Goal: Task Accomplishment & Management: Manage account settings

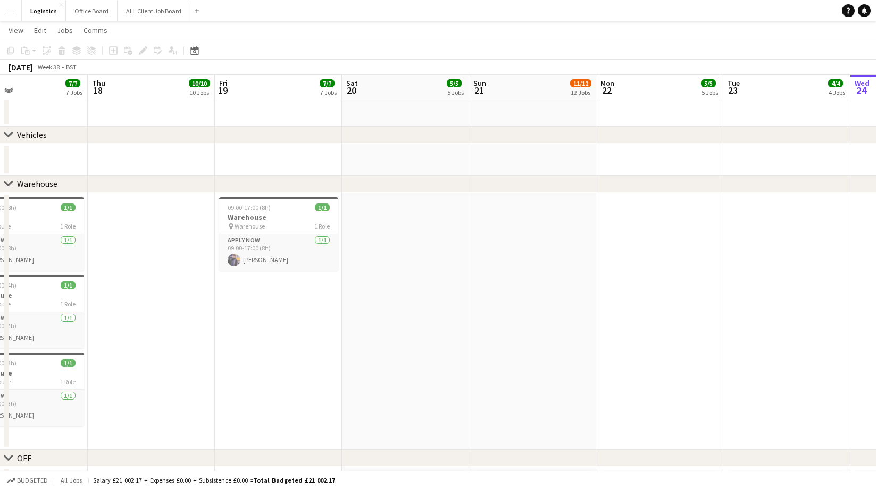
scroll to position [0, 253]
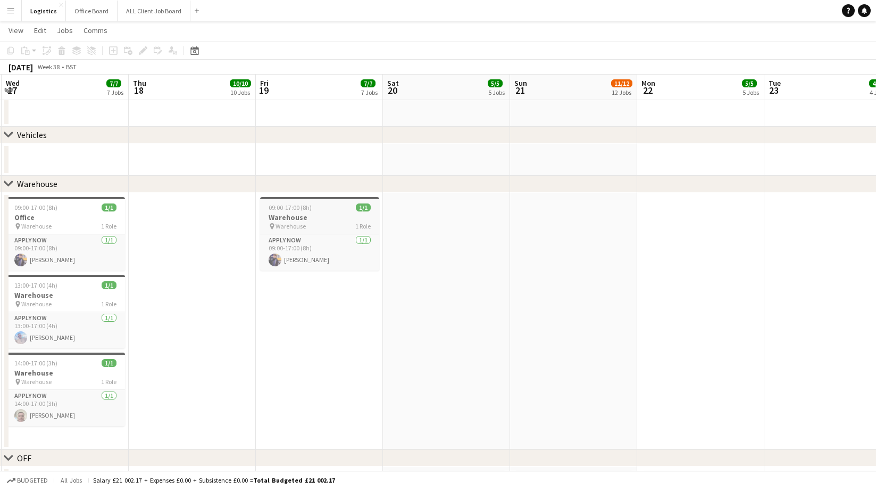
drag, startPoint x: 293, startPoint y: 215, endPoint x: 287, endPoint y: 209, distance: 9.0
click at [293, 215] on h3 "Warehouse" at bounding box center [319, 217] width 119 height 10
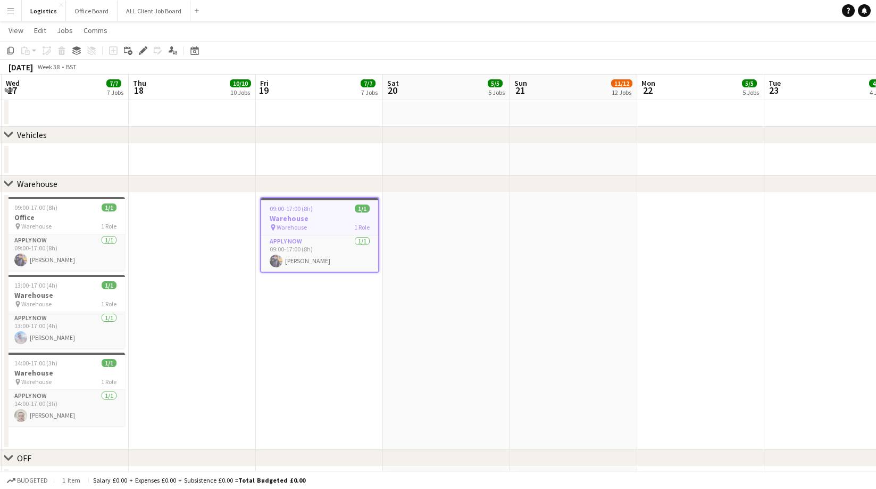
drag, startPoint x: 12, startPoint y: 52, endPoint x: 228, endPoint y: 139, distance: 232.7
click at [12, 52] on icon "Copy" at bounding box center [10, 50] width 9 height 9
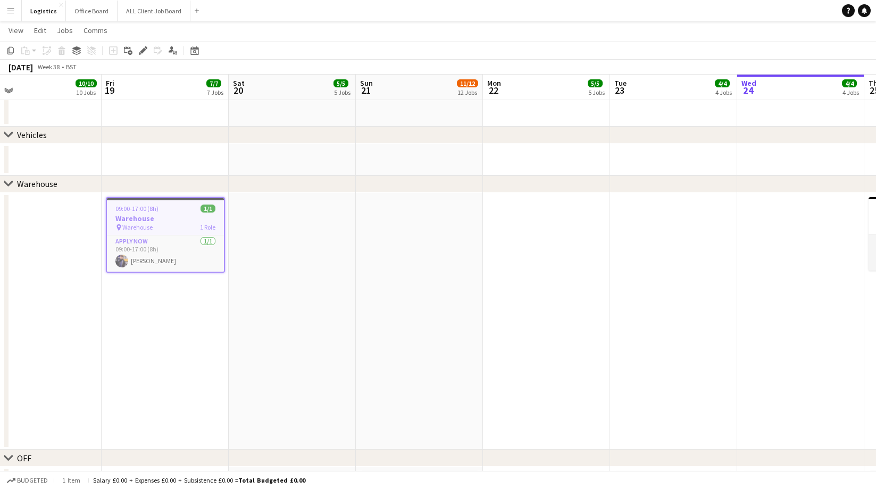
scroll to position [0, 427]
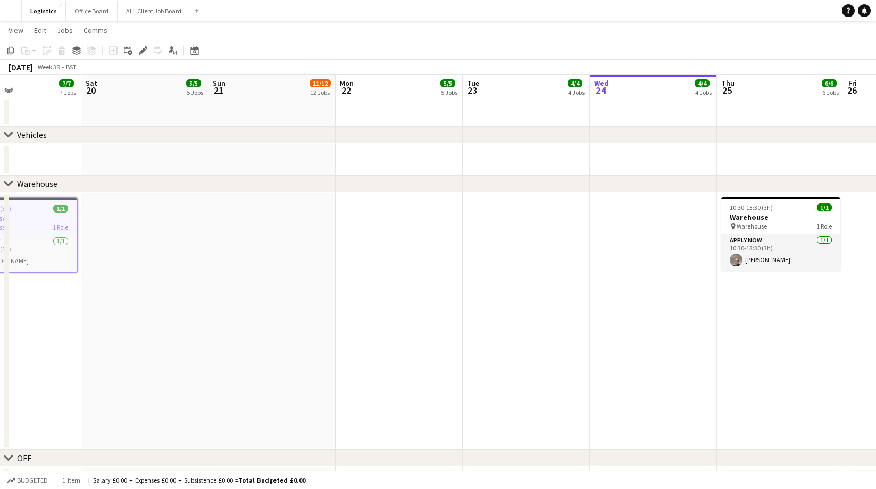
click at [382, 204] on app-date-cell at bounding box center [399, 321] width 127 height 257
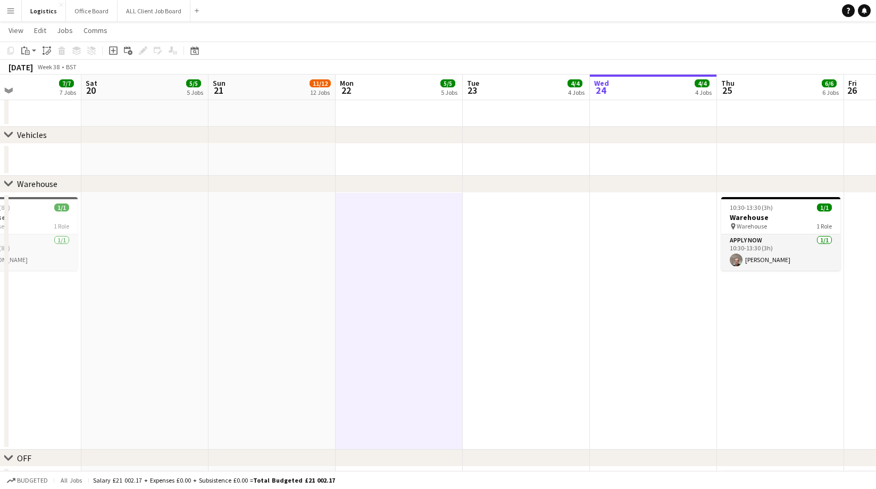
drag, startPoint x: 514, startPoint y: 216, endPoint x: 503, endPoint y: 213, distance: 11.1
click at [514, 216] on app-date-cell at bounding box center [526, 321] width 127 height 257
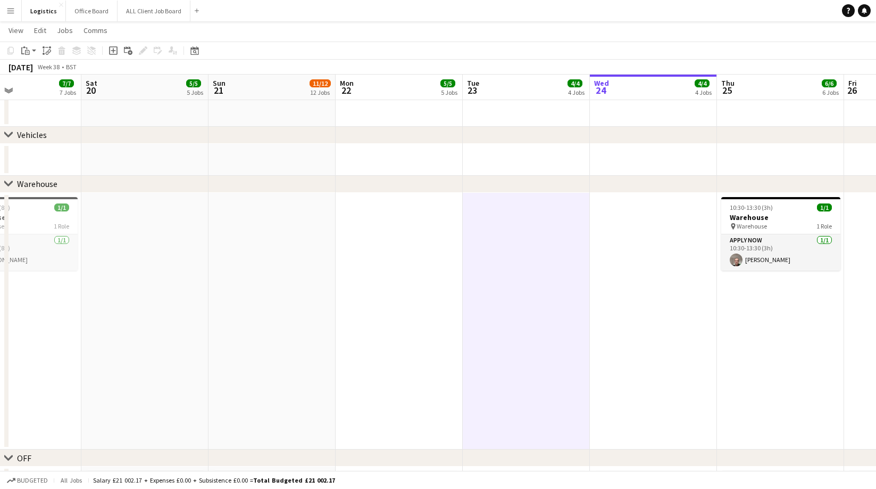
drag, startPoint x: 26, startPoint y: 50, endPoint x: 47, endPoint y: 64, distance: 25.8
click at [26, 50] on icon at bounding box center [27, 52] width 5 height 5
drag, startPoint x: 41, startPoint y: 71, endPoint x: 108, endPoint y: 100, distance: 72.9
click at [41, 71] on link "Paste Command V" at bounding box center [70, 71] width 84 height 10
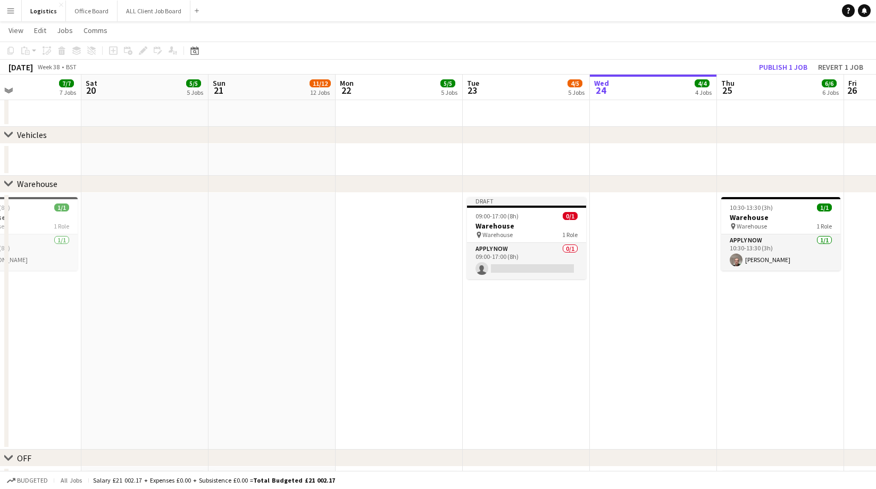
click at [629, 209] on app-date-cell at bounding box center [653, 321] width 127 height 257
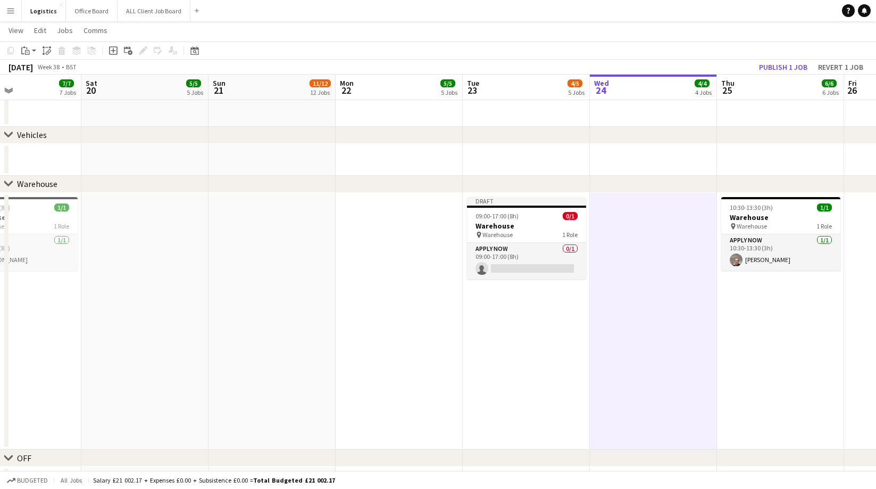
drag, startPoint x: 25, startPoint y: 50, endPoint x: 42, endPoint y: 64, distance: 21.9
click at [26, 51] on icon "Paste" at bounding box center [25, 50] width 9 height 9
drag, startPoint x: 34, startPoint y: 70, endPoint x: 409, endPoint y: 208, distance: 399.2
click at [38, 70] on link "Paste Command V" at bounding box center [70, 71] width 84 height 10
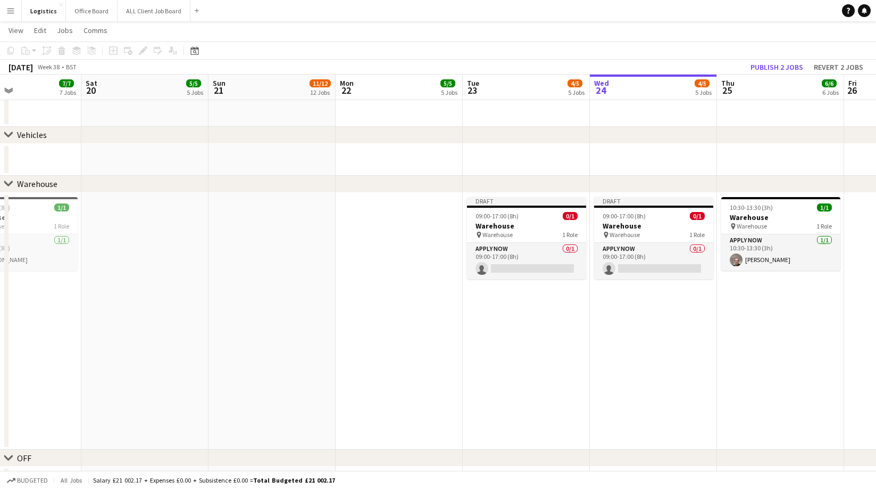
drag, startPoint x: 761, startPoint y: 287, endPoint x: 365, endPoint y: 127, distance: 426.9
click at [760, 287] on app-date-cell "10:30-13:30 (3h) 1/1 Warehouse pin Warehouse 1 Role APPLY NOW [DATE] 10:30-13:3…" at bounding box center [780, 321] width 127 height 257
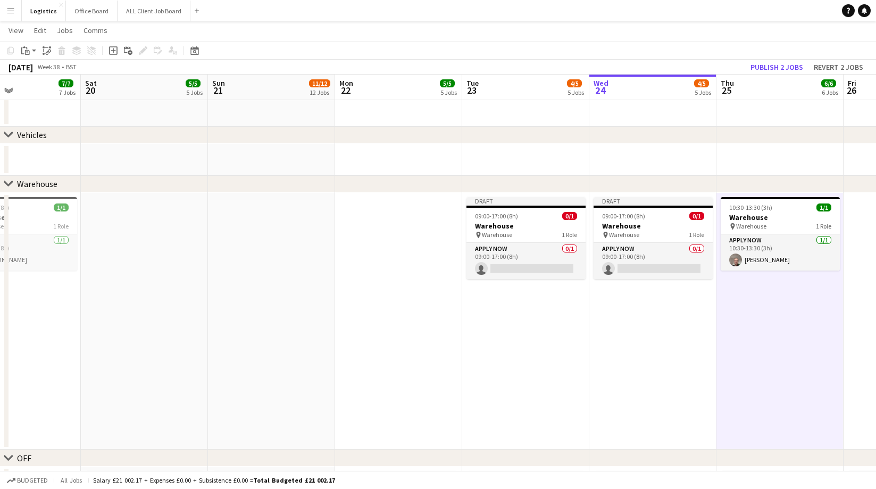
drag, startPoint x: 24, startPoint y: 51, endPoint x: 29, endPoint y: 57, distance: 7.2
click at [24, 51] on icon "Paste" at bounding box center [25, 50] width 9 height 9
click at [33, 69] on link "Paste Command V" at bounding box center [70, 71] width 84 height 10
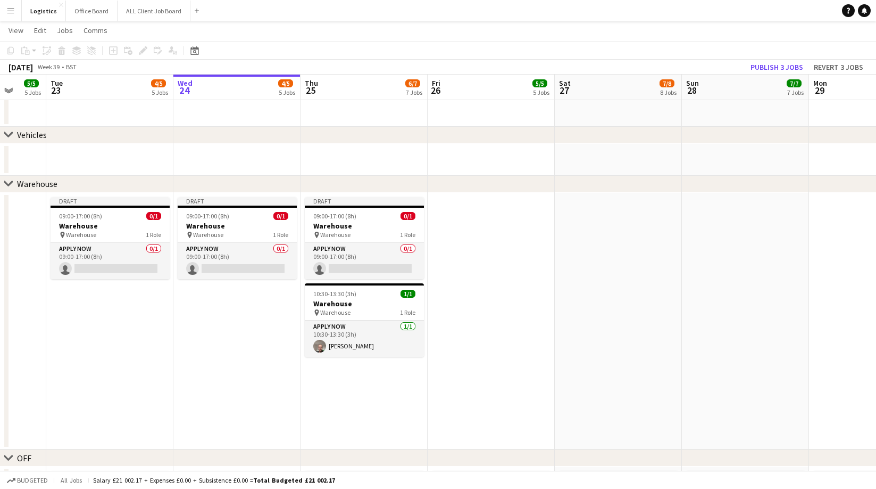
scroll to position [0, 341]
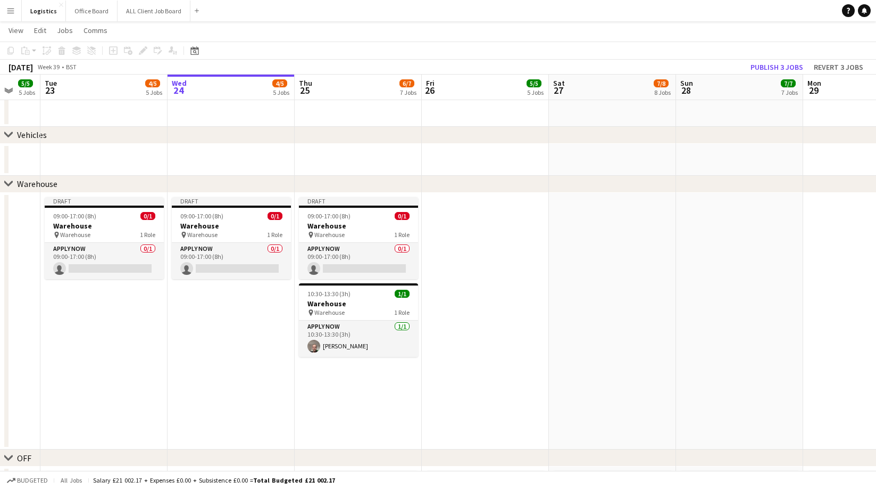
click at [439, 209] on app-date-cell at bounding box center [485, 321] width 127 height 257
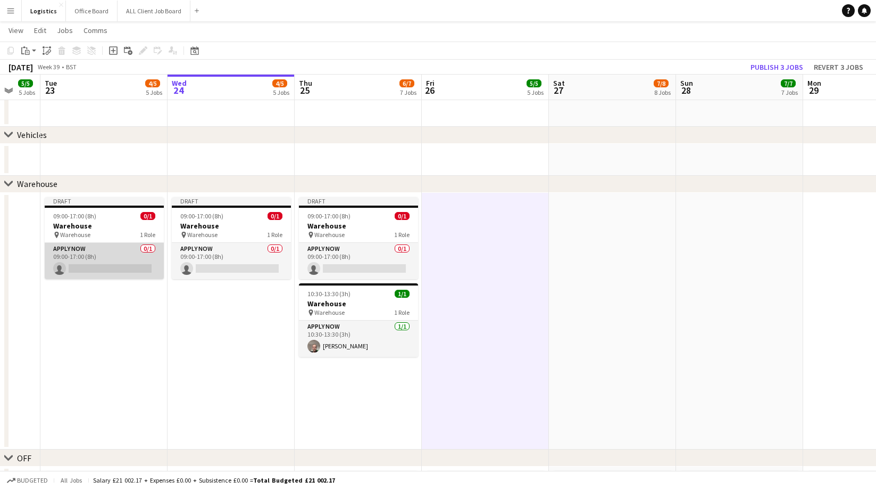
click at [90, 266] on app-card-role "APPLY NOW 0/1 09:00-17:00 (8h) single-neutral-actions" at bounding box center [104, 261] width 119 height 36
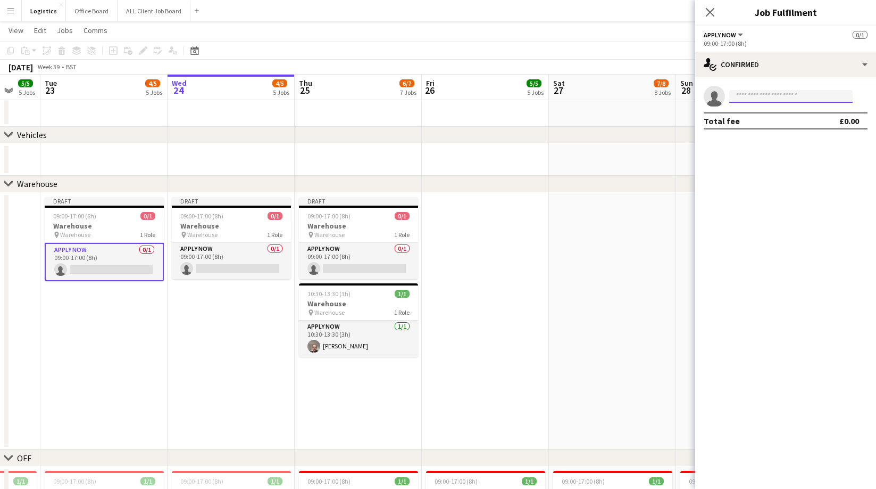
click at [746, 97] on input at bounding box center [791, 96] width 123 height 13
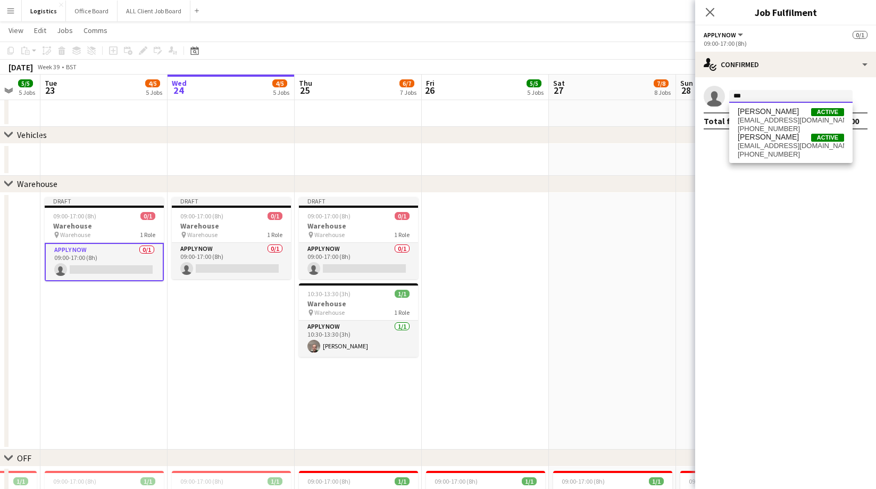
type input "***"
click at [725, 139] on mat-expansion-panel "check Confirmed single-neutral-actions *** Total fee £0.00" at bounding box center [786, 282] width 181 height 411
click at [753, 100] on input "***" at bounding box center [791, 96] width 123 height 13
click at [756, 145] on span "[EMAIL_ADDRESS][DOMAIN_NAME]" at bounding box center [791, 146] width 106 height 9
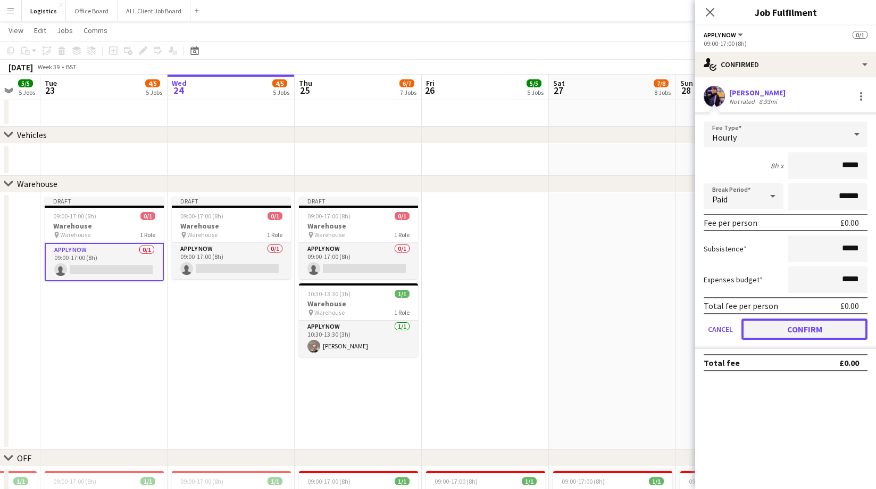
click at [804, 324] on button "Confirm" at bounding box center [805, 328] width 126 height 21
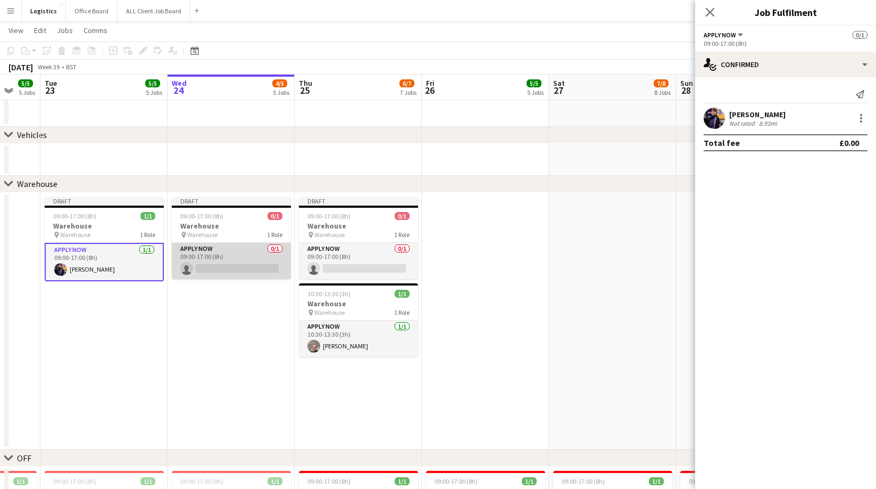
drag, startPoint x: 247, startPoint y: 267, endPoint x: 272, endPoint y: 264, distance: 25.2
click at [247, 267] on app-card-role "APPLY NOW 0/1 09:00-17:00 (8h) single-neutral-actions" at bounding box center [231, 261] width 119 height 36
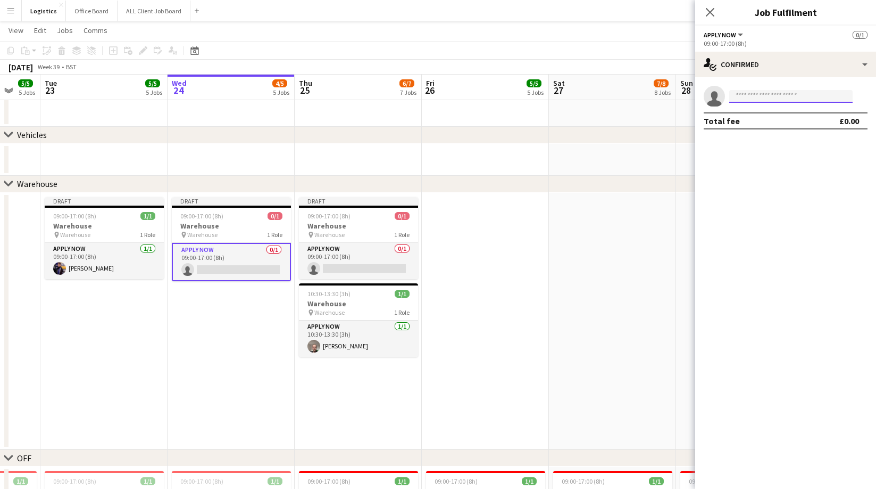
click at [744, 97] on input at bounding box center [791, 96] width 123 height 13
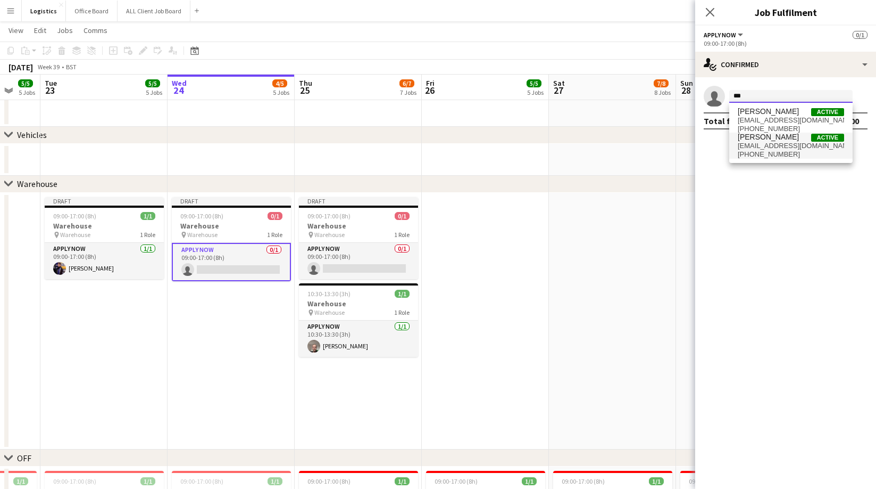
type input "***"
click at [759, 152] on span "[PHONE_NUMBER]" at bounding box center [791, 154] width 106 height 9
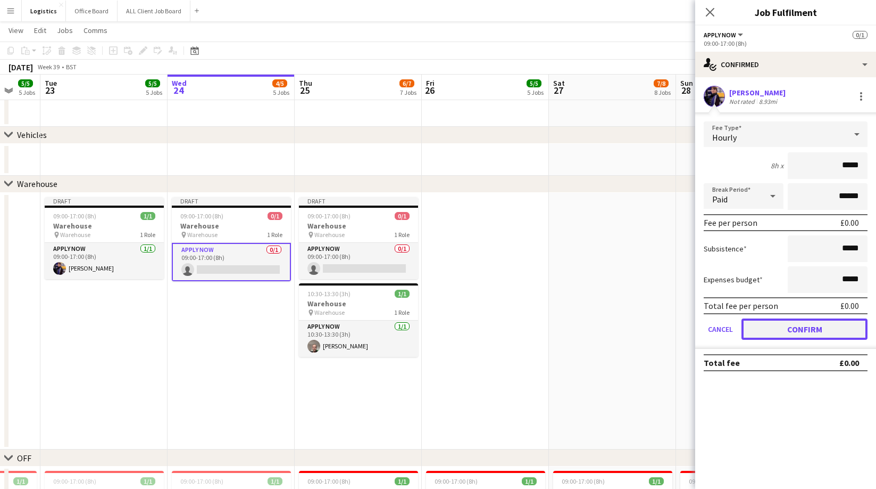
click at [786, 328] on button "Confirm" at bounding box center [805, 328] width 126 height 21
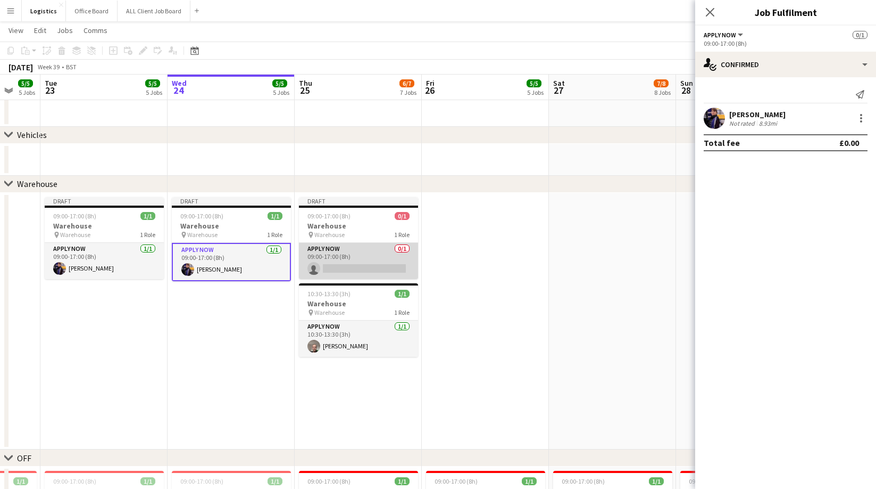
click at [354, 275] on app-card-role "APPLY NOW 0/1 09:00-17:00 (8h) single-neutral-actions" at bounding box center [358, 261] width 119 height 36
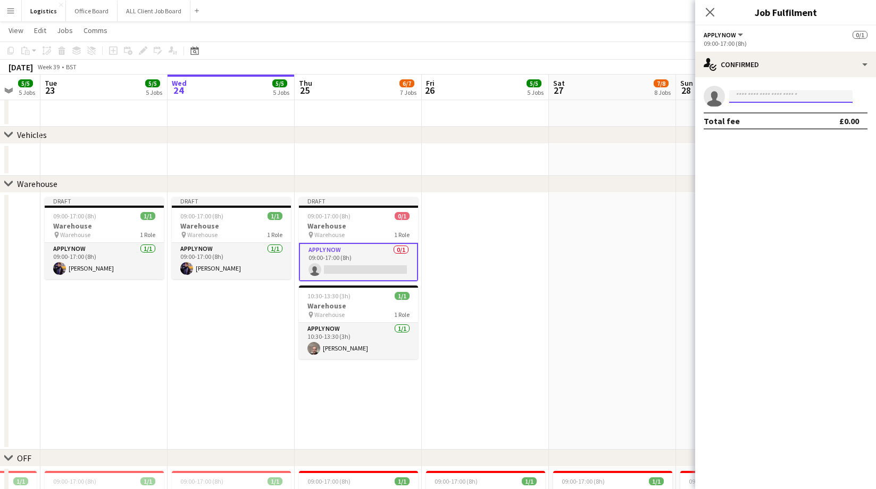
click at [752, 97] on input at bounding box center [791, 96] width 123 height 13
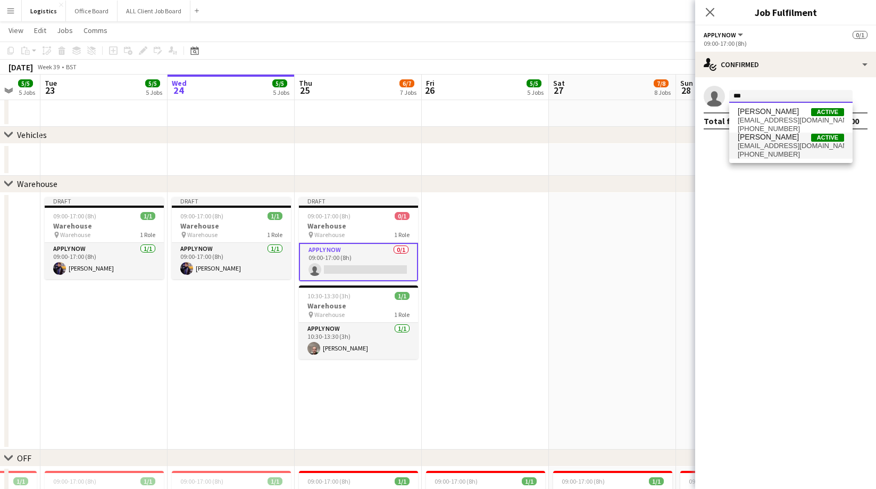
type input "***"
drag, startPoint x: 758, startPoint y: 152, endPoint x: 758, endPoint y: 143, distance: 9.1
click at [758, 152] on span "[PHONE_NUMBER]" at bounding box center [791, 154] width 106 height 9
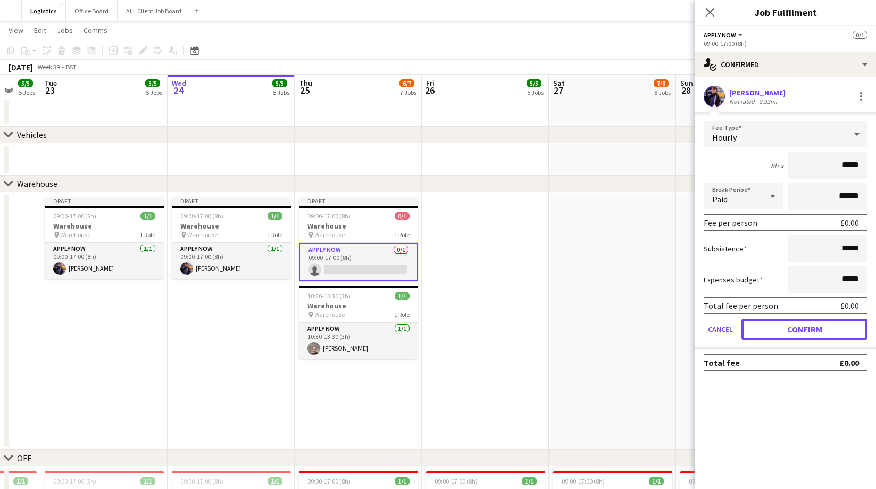
drag, startPoint x: 823, startPoint y: 329, endPoint x: 814, endPoint y: 302, distance: 28.6
click at [823, 328] on button "Confirm" at bounding box center [805, 328] width 126 height 21
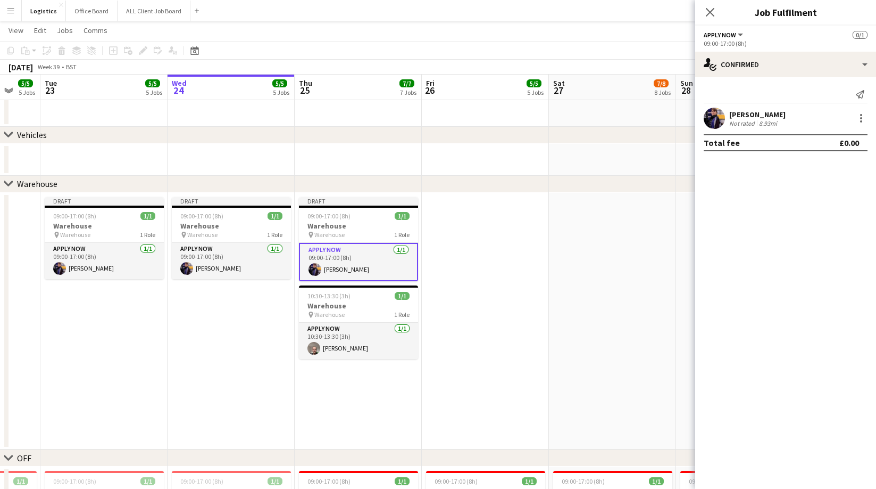
drag, startPoint x: 708, startPoint y: 11, endPoint x: 746, endPoint y: 51, distance: 55.0
click at [709, 12] on icon "Close pop-in" at bounding box center [710, 12] width 9 height 9
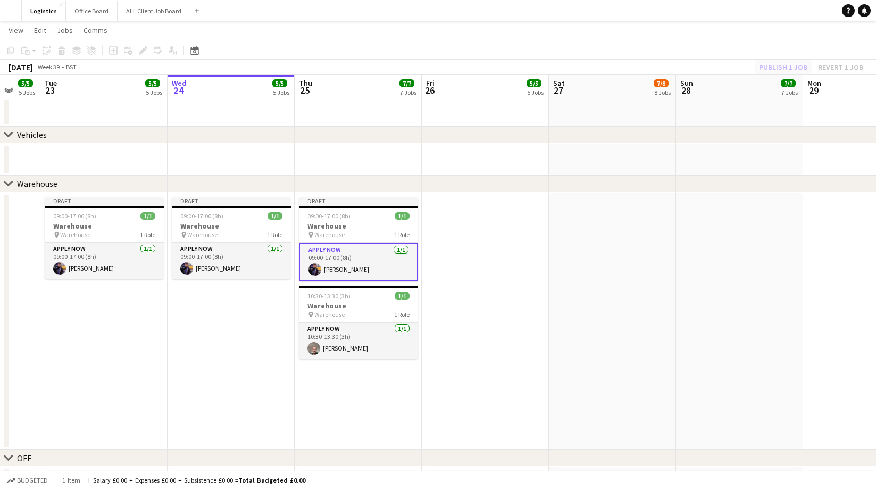
click at [781, 59] on app-toolbar "Copy Paste Paste Command V Paste with crew Command Shift V Paste linked Job [GE…" at bounding box center [438, 51] width 876 height 18
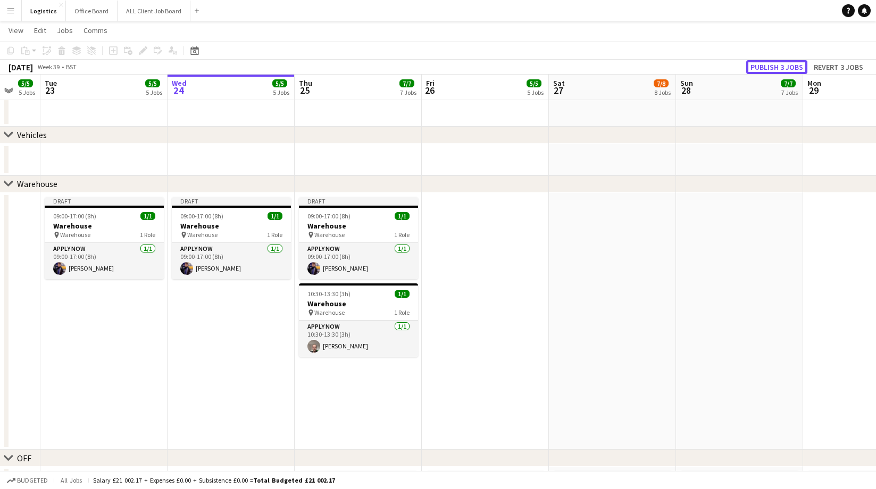
click at [779, 65] on button "Publish 3 jobs" at bounding box center [777, 67] width 61 height 14
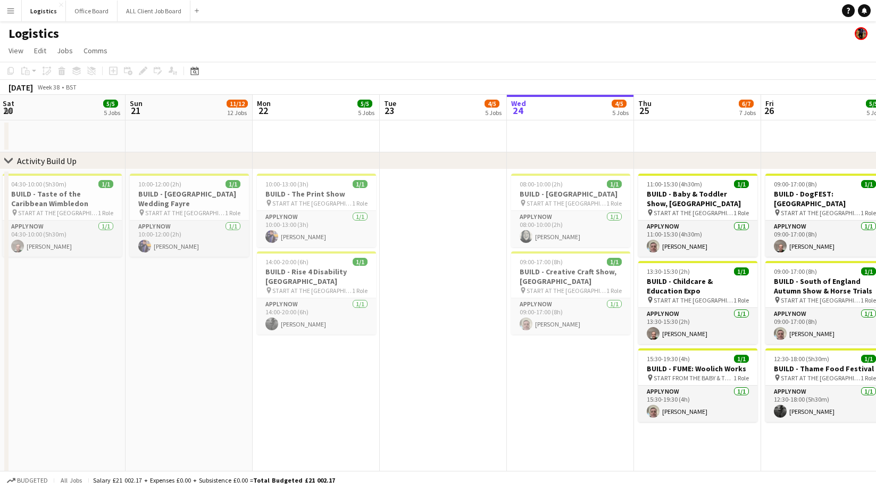
scroll to position [0, 244]
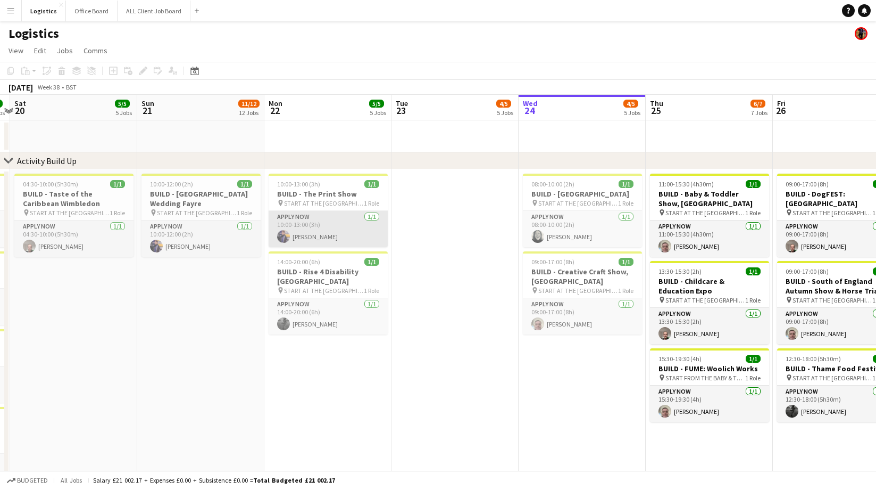
click at [329, 229] on app-card-role "APPLY NOW [DATE] 10:00-13:00 (3h) [PERSON_NAME]" at bounding box center [328, 229] width 119 height 36
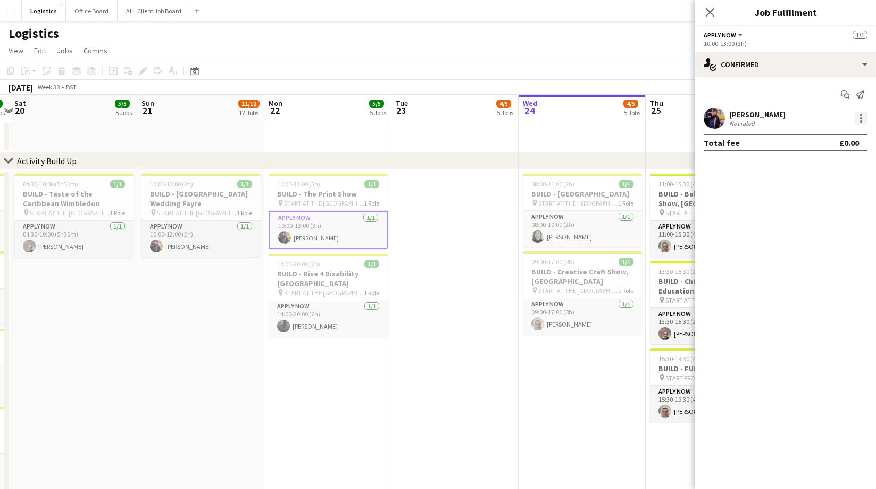
click at [864, 121] on div at bounding box center [861, 118] width 13 height 13
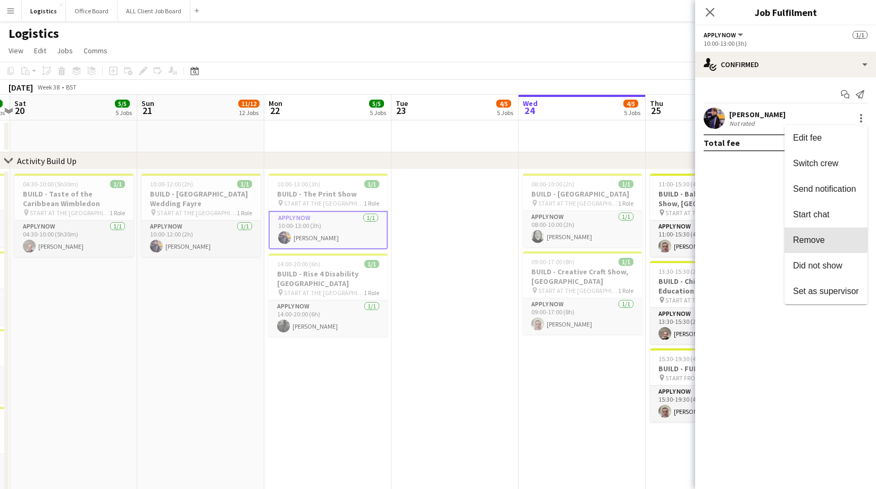
drag, startPoint x: 813, startPoint y: 238, endPoint x: 812, endPoint y: 233, distance: 5.3
click at [813, 238] on span "Remove" at bounding box center [809, 239] width 32 height 9
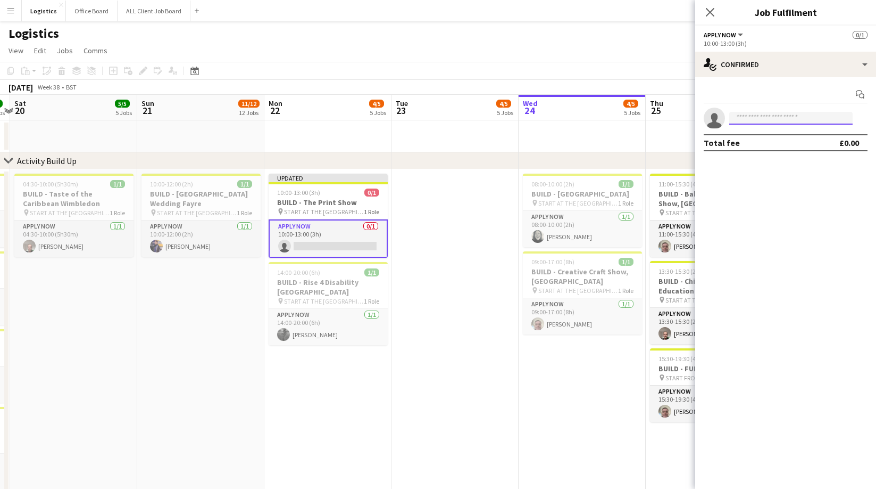
click at [745, 118] on input at bounding box center [791, 118] width 123 height 13
type input "*****"
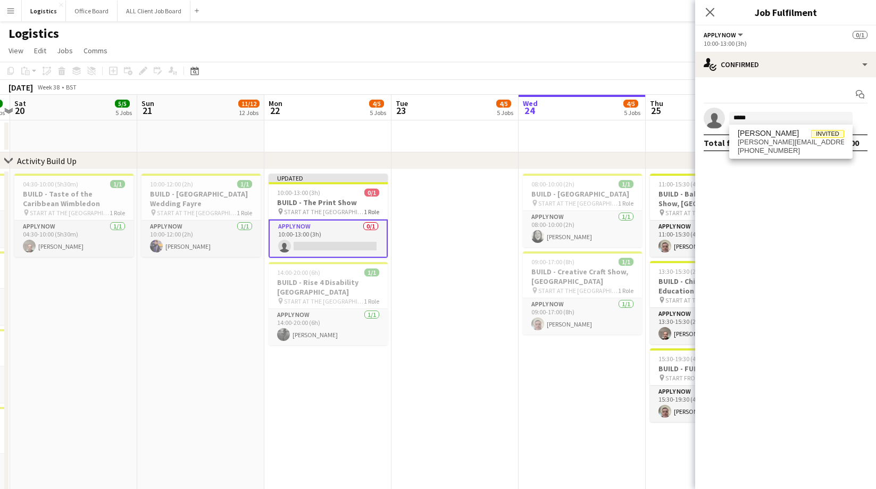
click at [765, 142] on span "[PERSON_NAME][EMAIL_ADDRESS][DOMAIN_NAME]" at bounding box center [791, 142] width 106 height 9
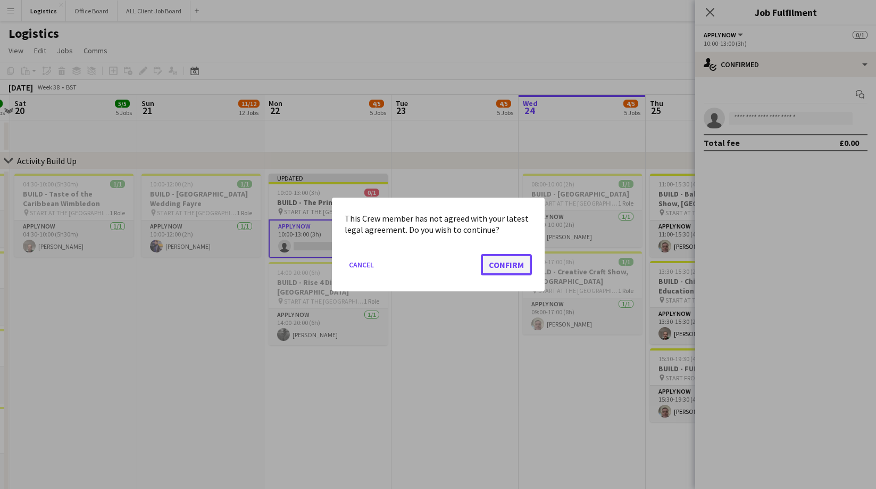
drag, startPoint x: 494, startPoint y: 267, endPoint x: 524, endPoint y: 278, distance: 32.3
click at [496, 267] on button "Confirm" at bounding box center [506, 264] width 51 height 21
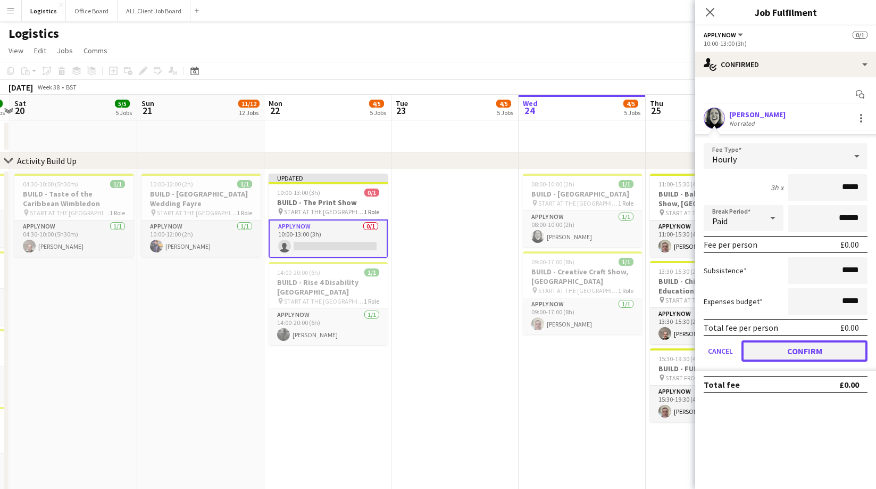
click at [800, 352] on button "Confirm" at bounding box center [805, 350] width 126 height 21
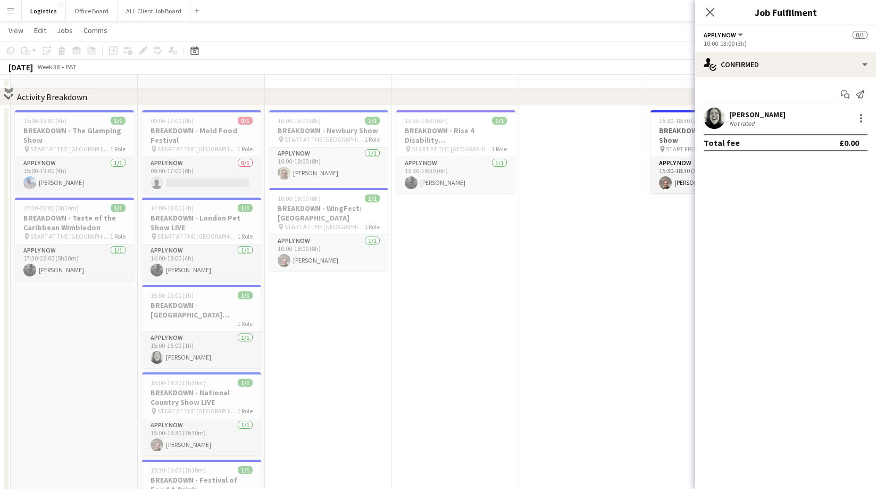
scroll to position [642, 0]
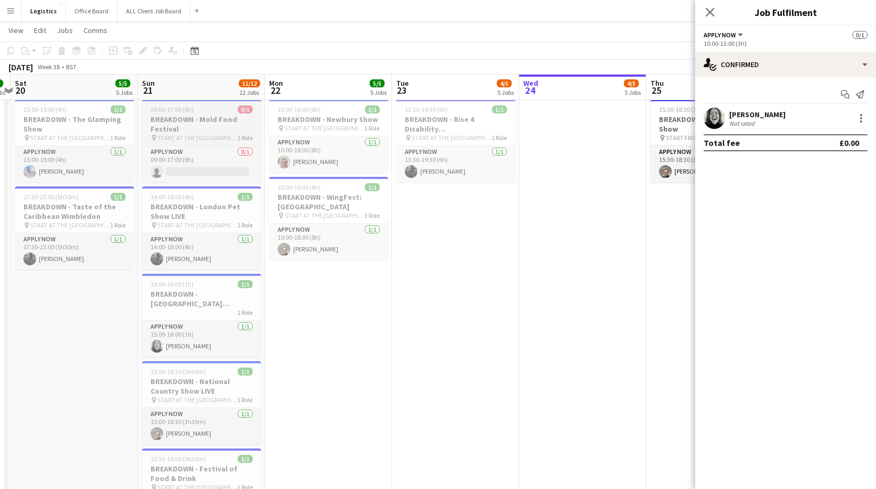
click at [197, 134] on span "START AT THE [GEOGRAPHIC_DATA]" at bounding box center [198, 138] width 80 height 8
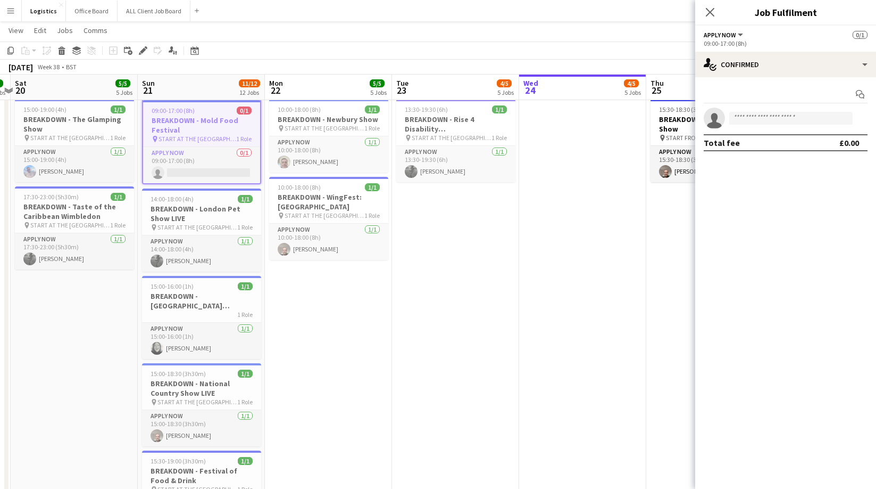
drag, startPoint x: 11, startPoint y: 51, endPoint x: 151, endPoint y: 140, distance: 166.5
click at [11, 51] on icon "Copy" at bounding box center [10, 50] width 9 height 9
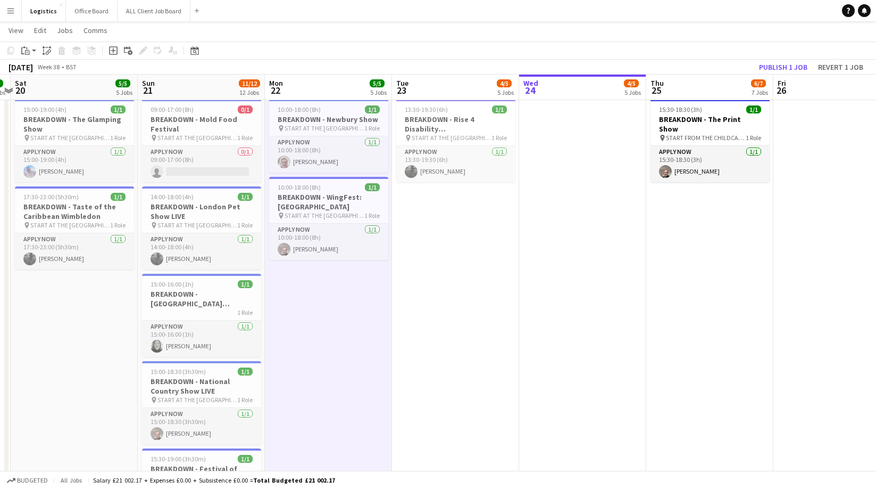
drag, startPoint x: 28, startPoint y: 51, endPoint x: 38, endPoint y: 64, distance: 16.3
click at [28, 51] on icon "Paste" at bounding box center [25, 50] width 9 height 9
click at [48, 88] on link "Paste with crew Command Shift V" at bounding box center [70, 89] width 84 height 10
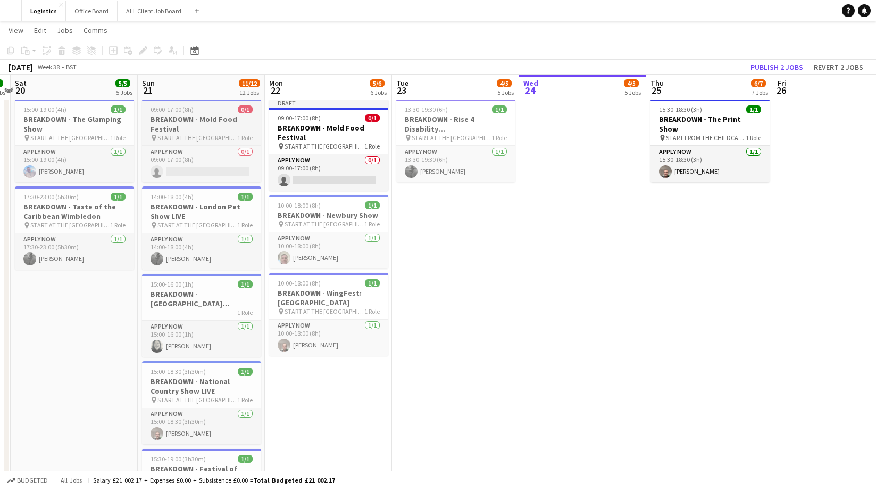
click at [189, 123] on h3 "BREAKDOWN - Mold Food Festival" at bounding box center [201, 123] width 119 height 19
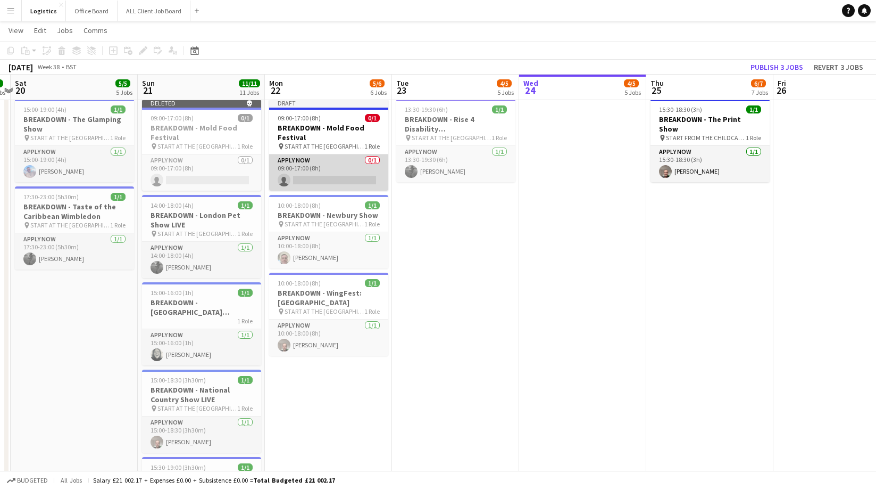
click at [317, 172] on app-card-role "APPLY NOW 0/1 09:00-17:00 (8h) single-neutral-actions" at bounding box center [328, 172] width 119 height 36
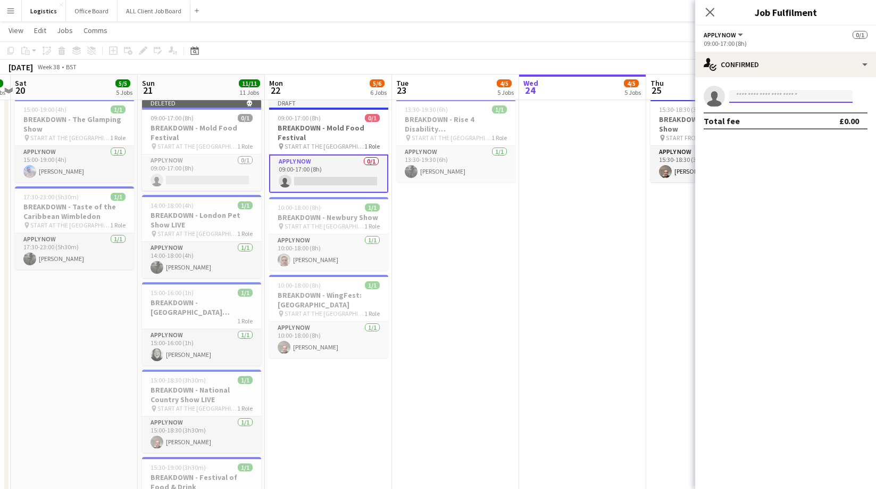
click at [742, 97] on input at bounding box center [791, 96] width 123 height 13
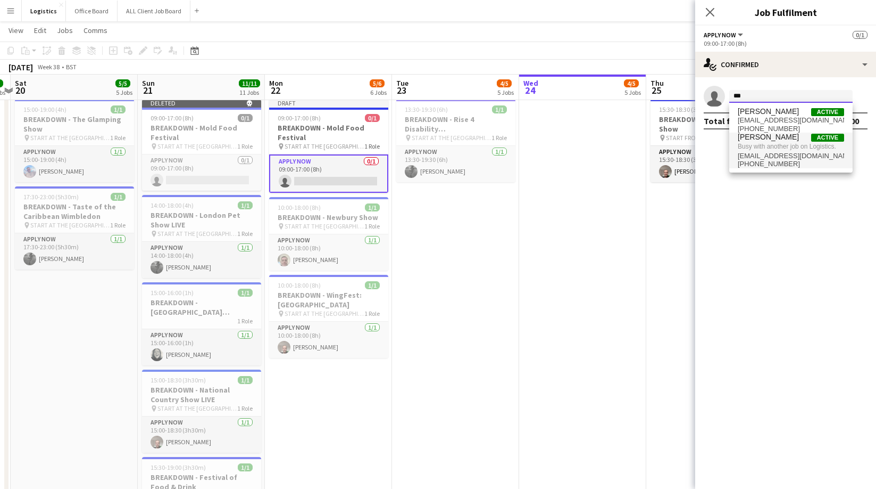
type input "***"
click at [771, 158] on span "[EMAIL_ADDRESS][DOMAIN_NAME]" at bounding box center [791, 156] width 106 height 9
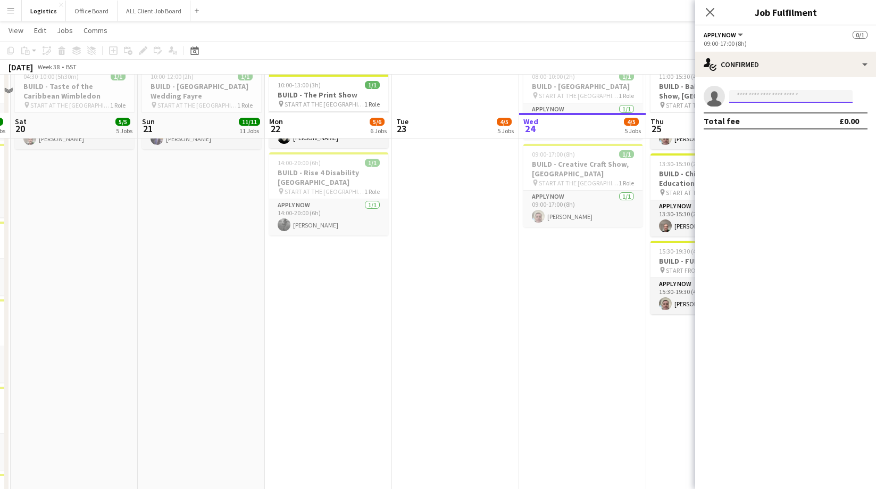
scroll to position [0, 0]
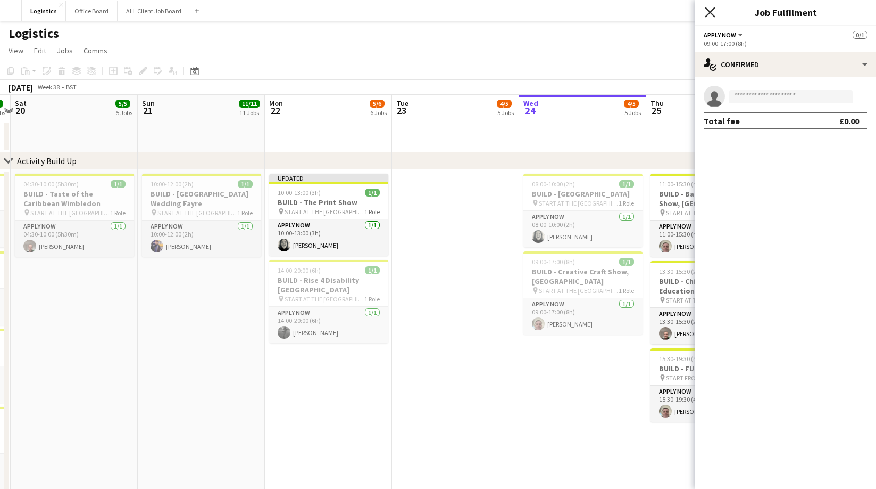
click at [714, 13] on icon "Close pop-in" at bounding box center [710, 12] width 10 height 10
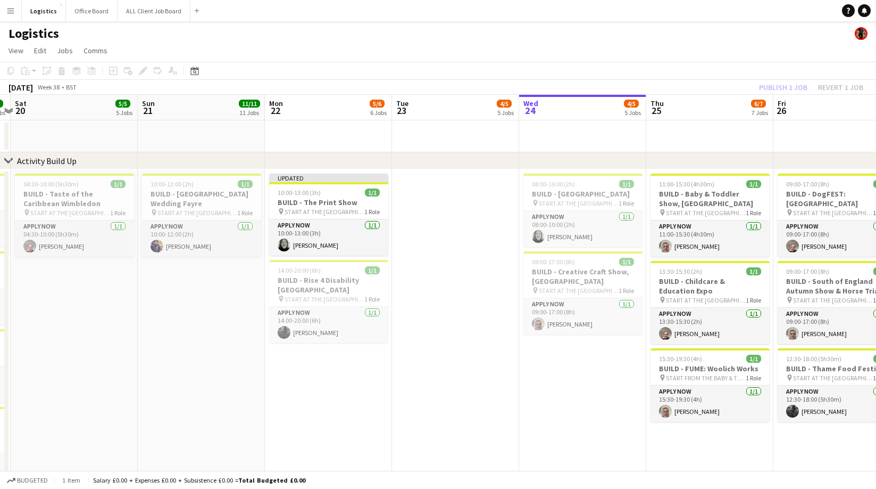
click at [788, 90] on div "Publish 1 job Revert 1 job" at bounding box center [812, 87] width 130 height 14
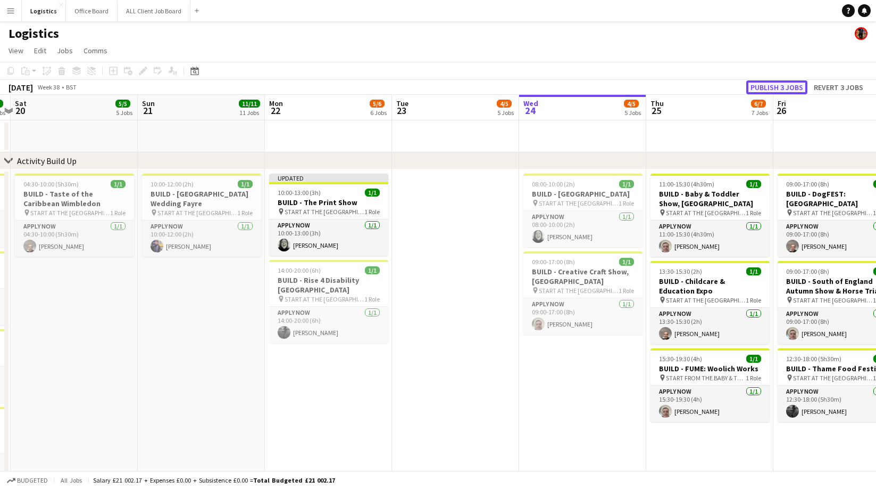
click at [785, 87] on button "Publish 3 jobs" at bounding box center [777, 87] width 61 height 14
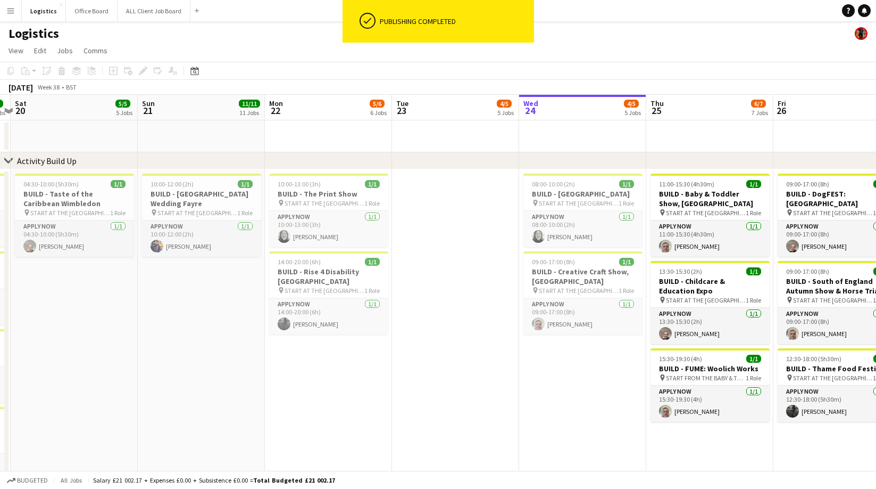
click at [785, 87] on div "[DATE] Week 38 • BST" at bounding box center [438, 87] width 876 height 15
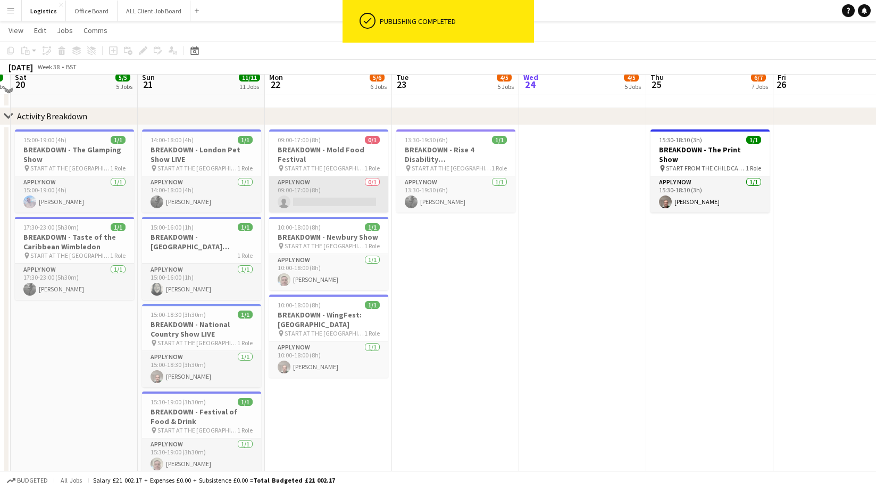
scroll to position [606, 0]
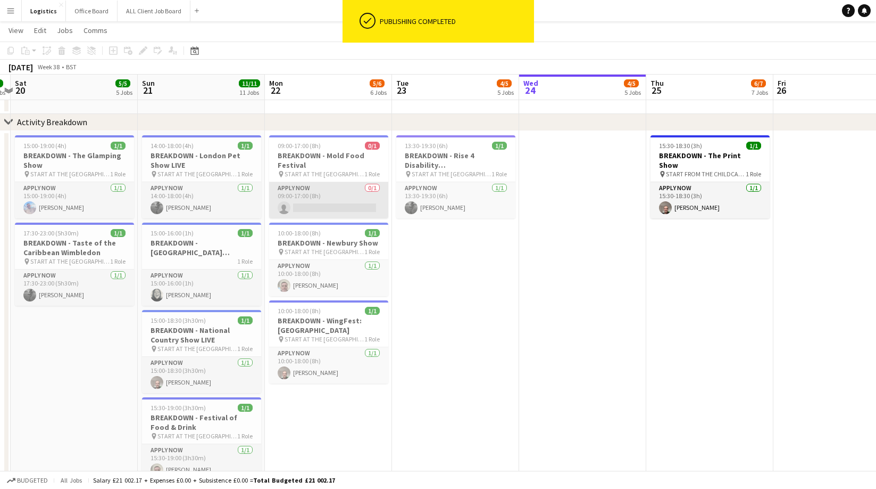
click at [326, 205] on app-card-role "APPLY NOW 0/1 09:00-17:00 (8h) single-neutral-actions" at bounding box center [328, 200] width 119 height 36
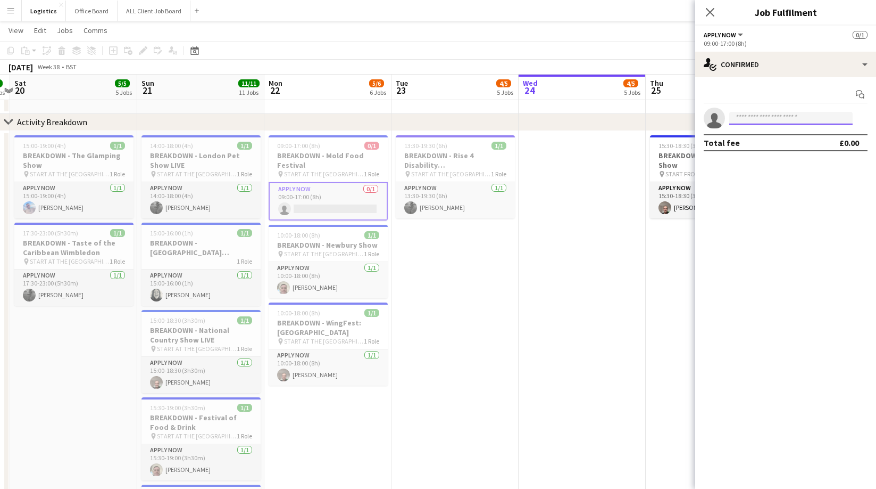
click at [755, 122] on input at bounding box center [791, 118] width 123 height 13
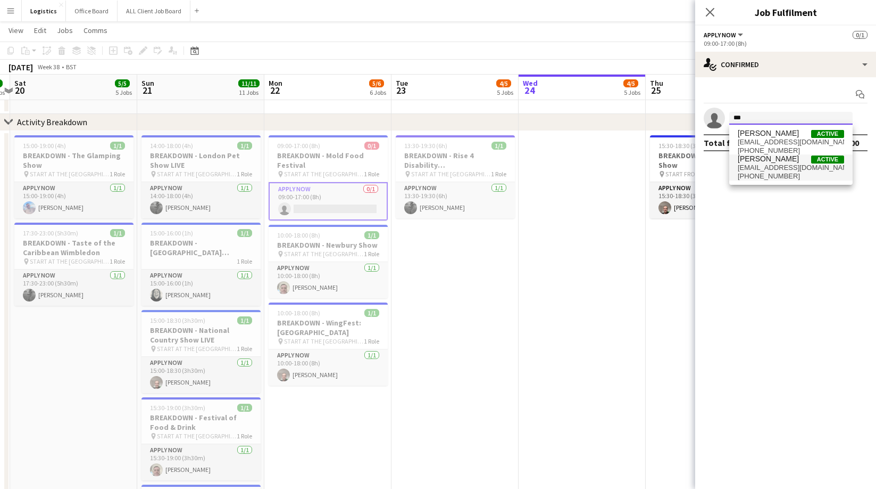
type input "***"
click at [766, 167] on span "[EMAIL_ADDRESS][DOMAIN_NAME]" at bounding box center [791, 167] width 106 height 9
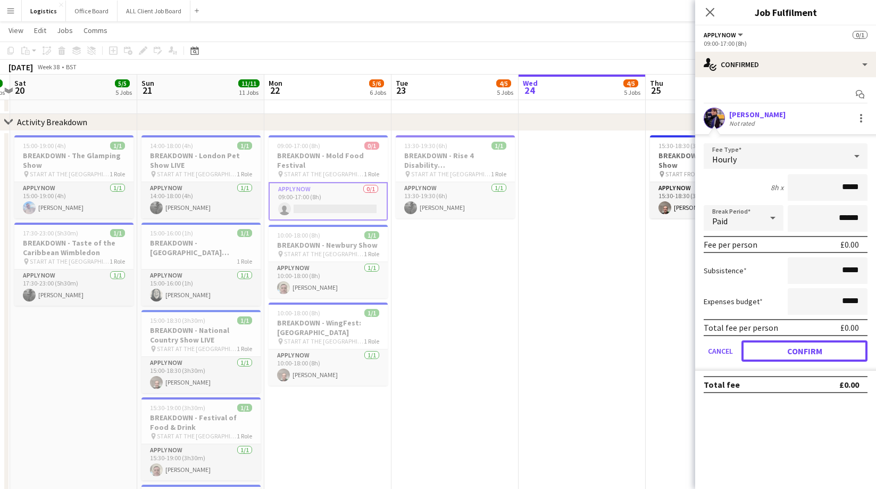
click at [794, 350] on button "Confirm" at bounding box center [805, 350] width 126 height 21
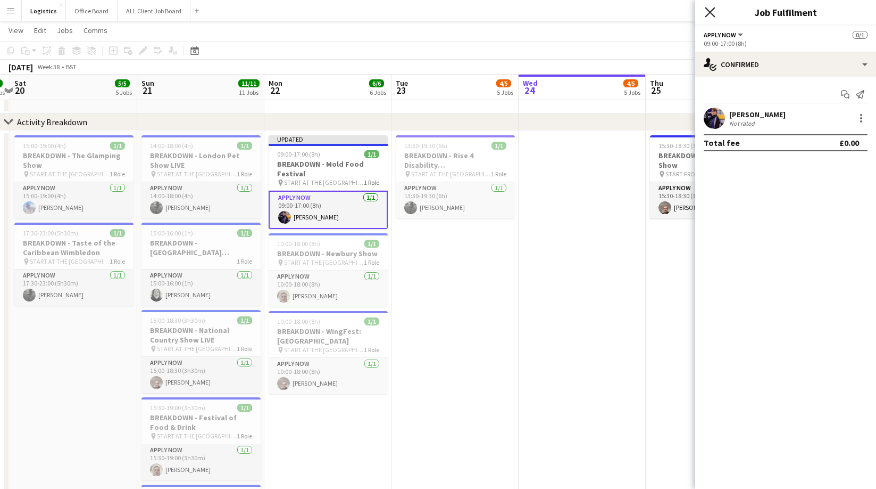
click at [711, 12] on icon "Close pop-in" at bounding box center [710, 12] width 10 height 10
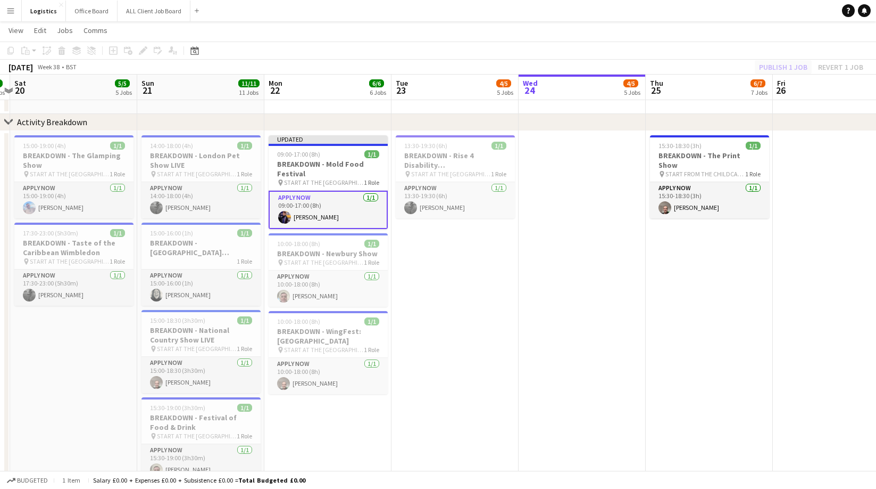
click at [780, 69] on div "Publish 1 job Revert 1 job" at bounding box center [812, 67] width 130 height 14
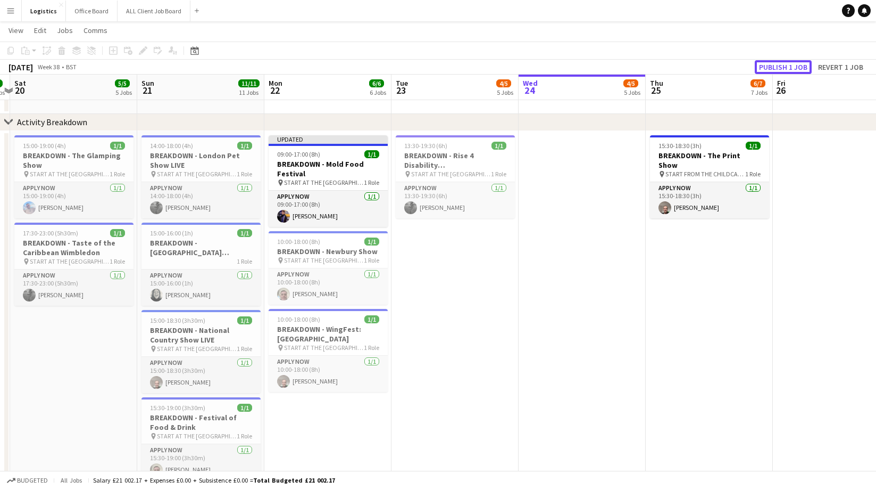
click at [781, 69] on button "Publish 1 job" at bounding box center [783, 67] width 57 height 14
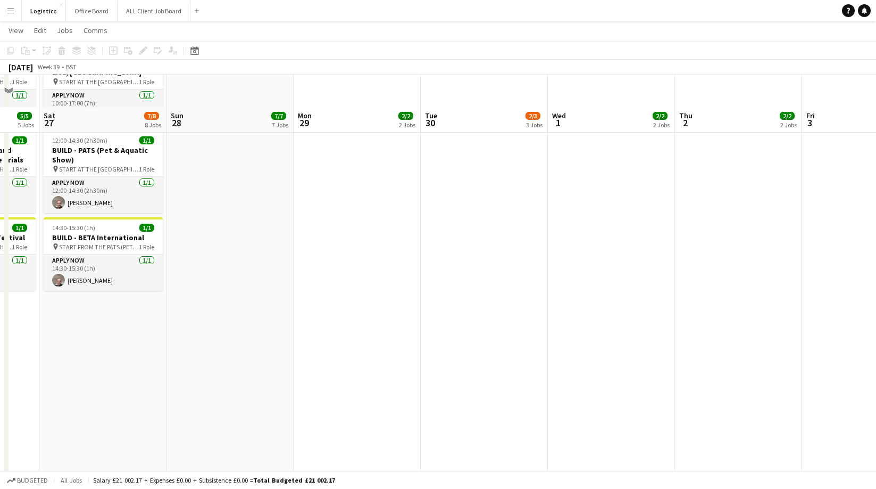
scroll to position [0, 0]
